Goal: Entertainment & Leisure: Consume media (video, audio)

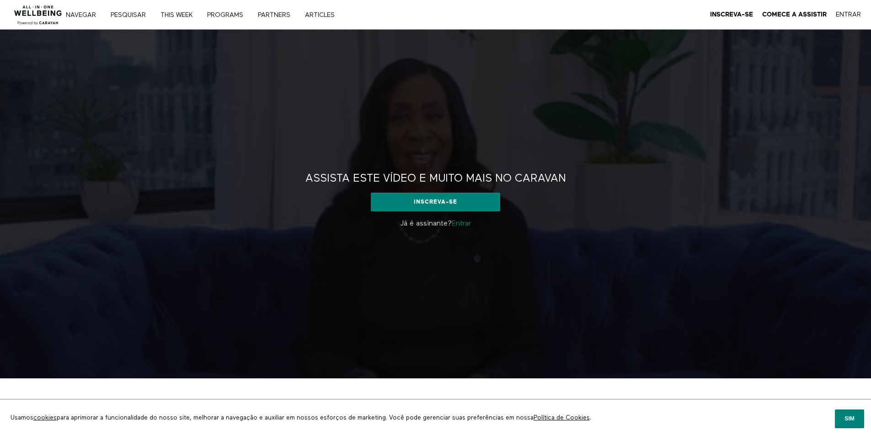
scroll to position [164, 0]
